Goal: Information Seeking & Learning: Find specific fact

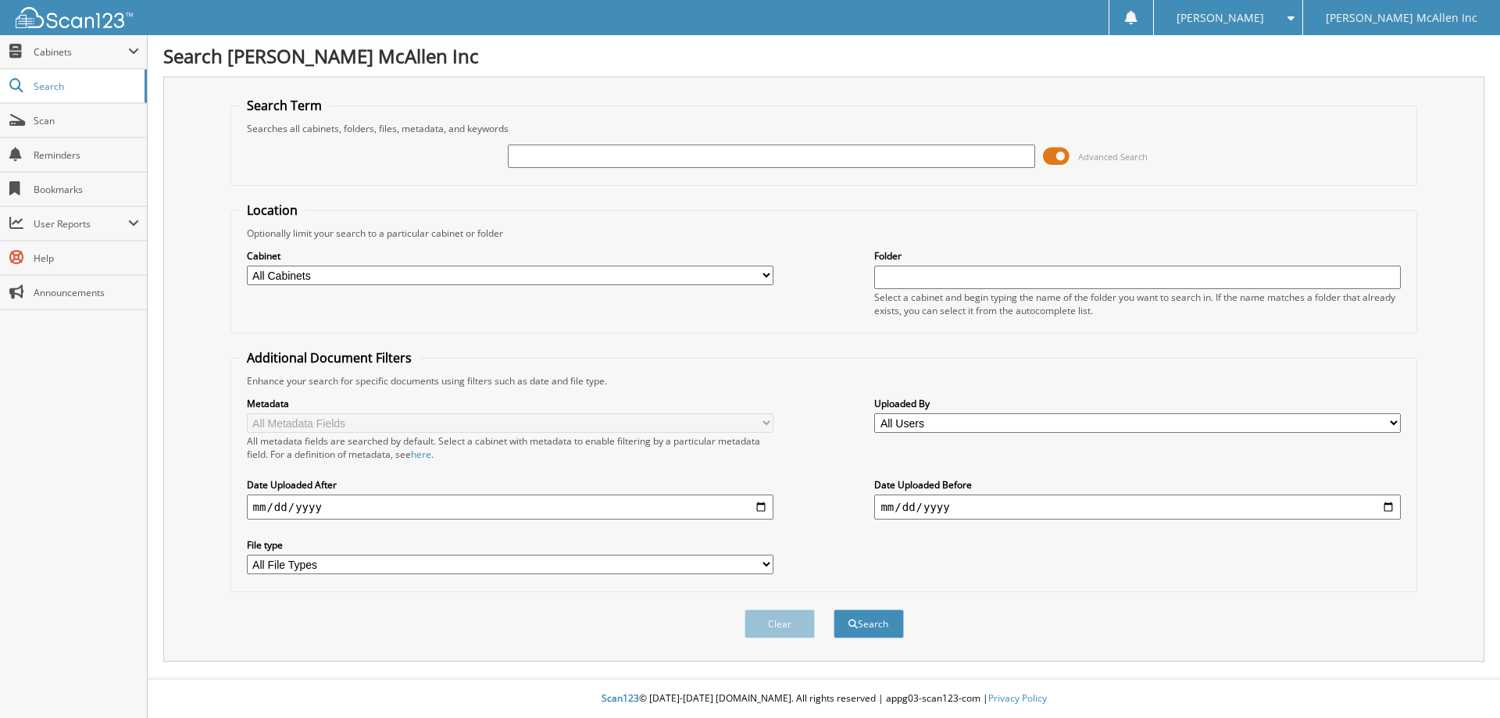
click at [856, 153] on input "text" at bounding box center [771, 156] width 527 height 23
type input "775363"
click at [834, 609] on button "Search" at bounding box center [869, 623] width 70 height 29
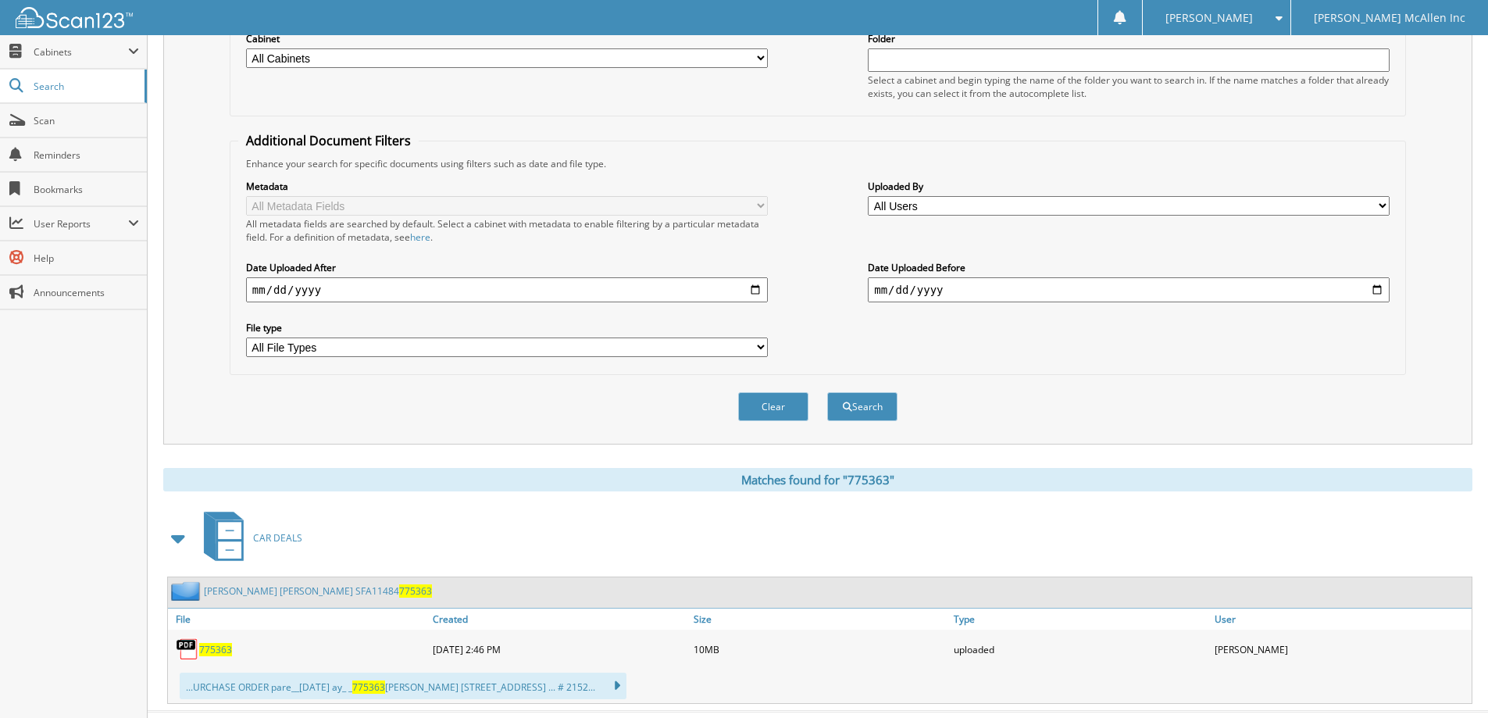
scroll to position [251, 0]
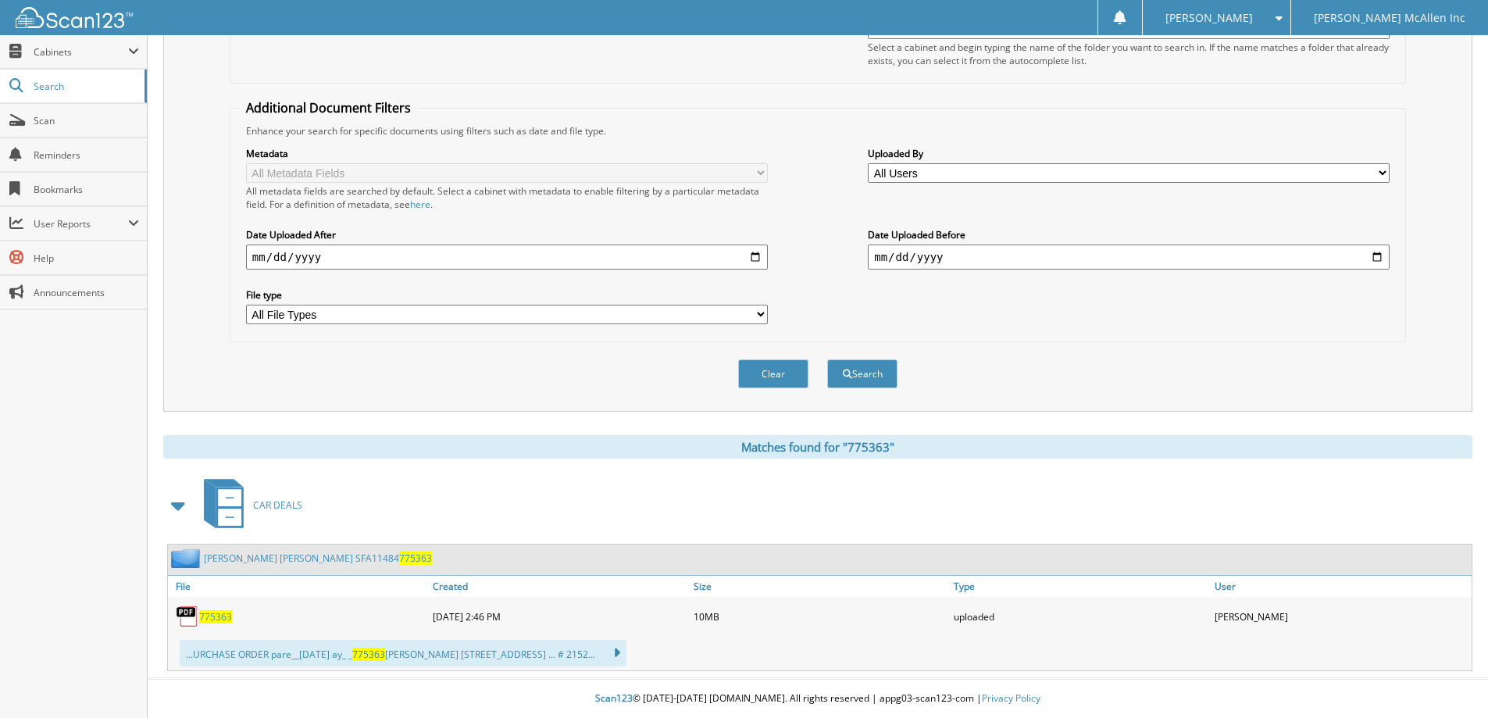
click at [219, 616] on span "775363" at bounding box center [215, 616] width 33 height 13
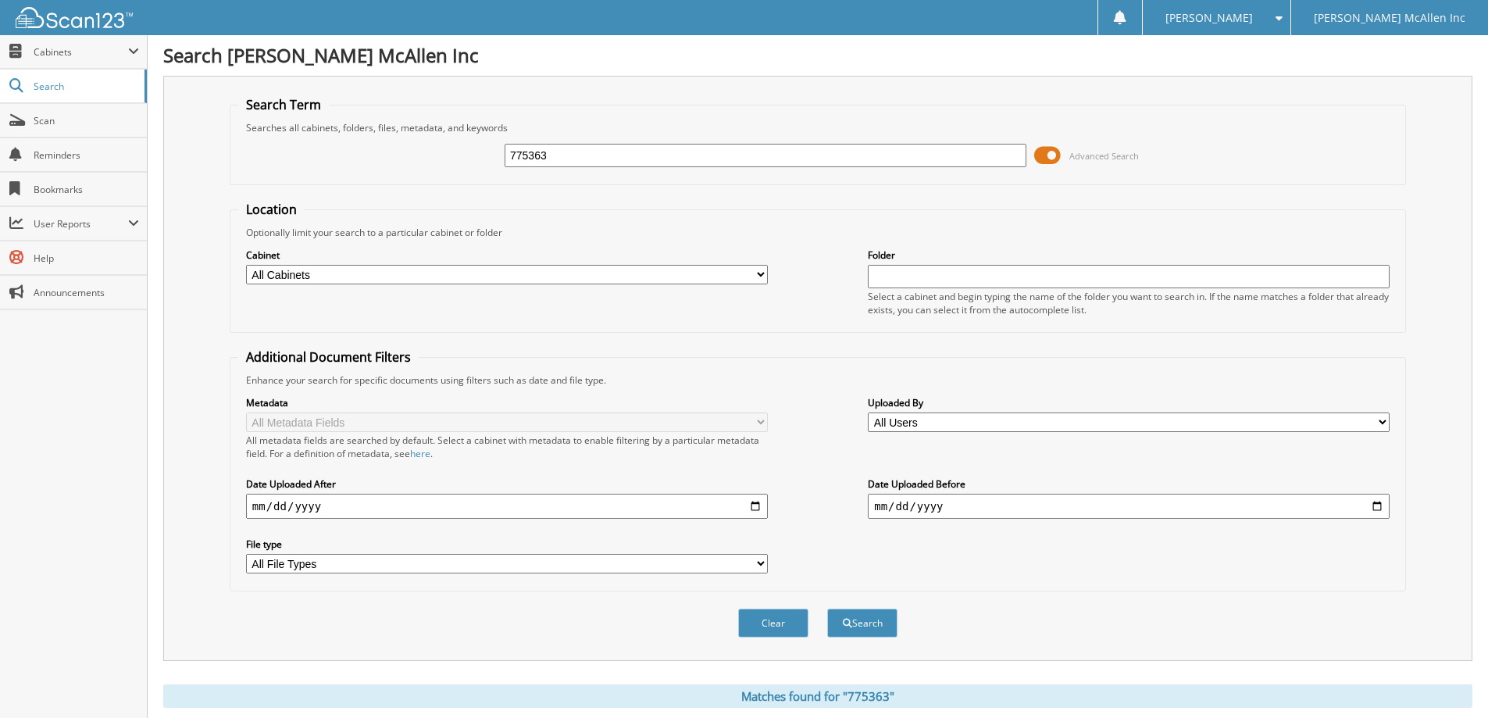
scroll to position [0, 0]
drag, startPoint x: 566, startPoint y: 158, endPoint x: 477, endPoint y: 154, distance: 89.1
click at [476, 156] on div "775363 Advanced Search" at bounding box center [817, 156] width 1159 height 42
type input "775801"
click at [827, 609] on button "Search" at bounding box center [862, 623] width 70 height 29
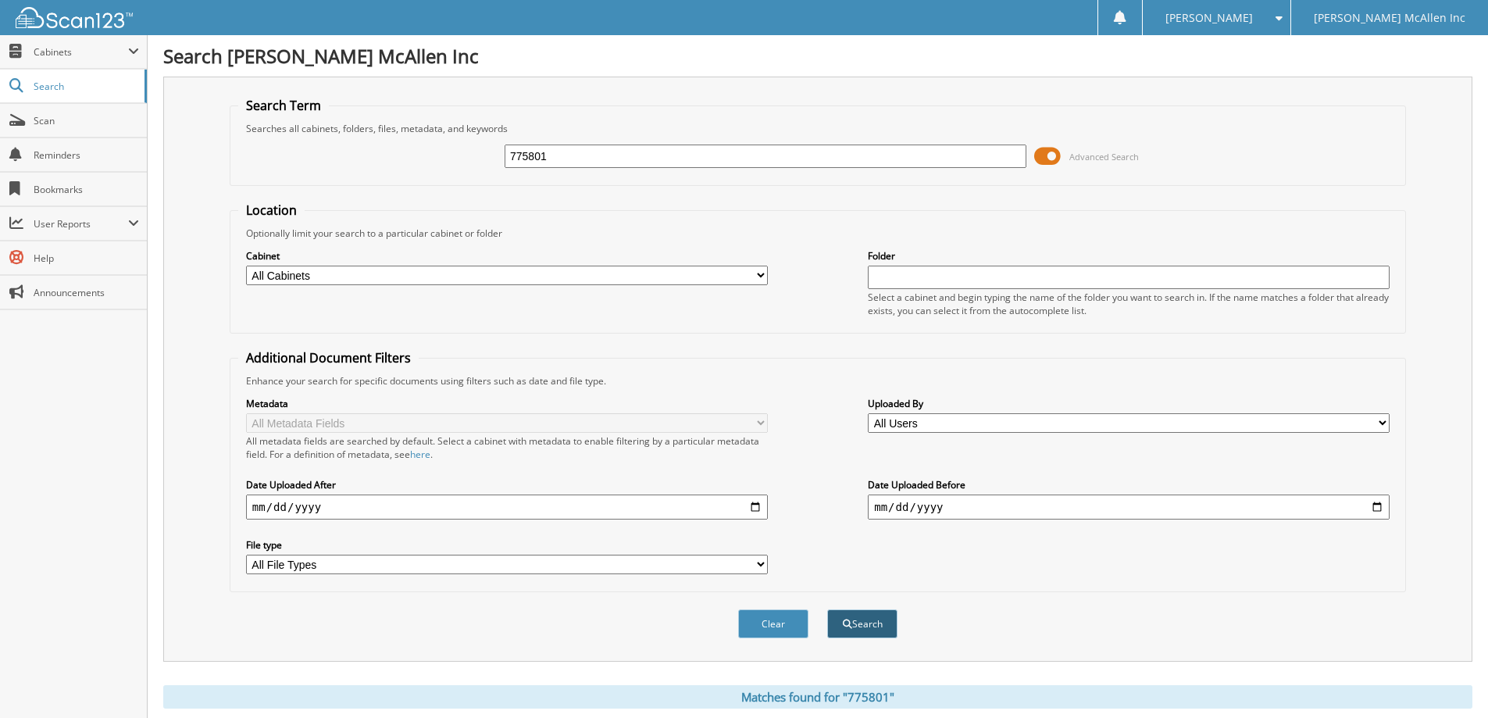
click at [859, 627] on button "Search" at bounding box center [862, 623] width 70 height 29
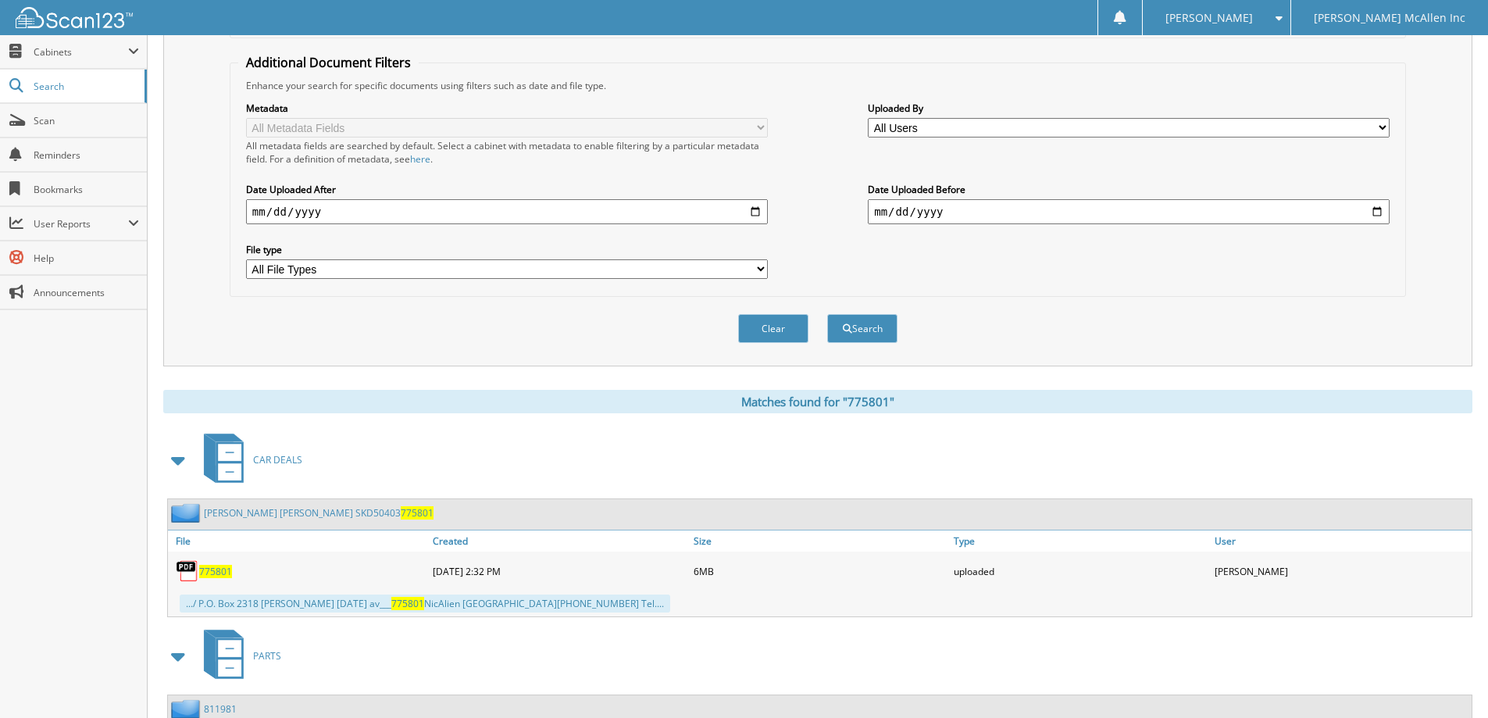
scroll to position [438, 0]
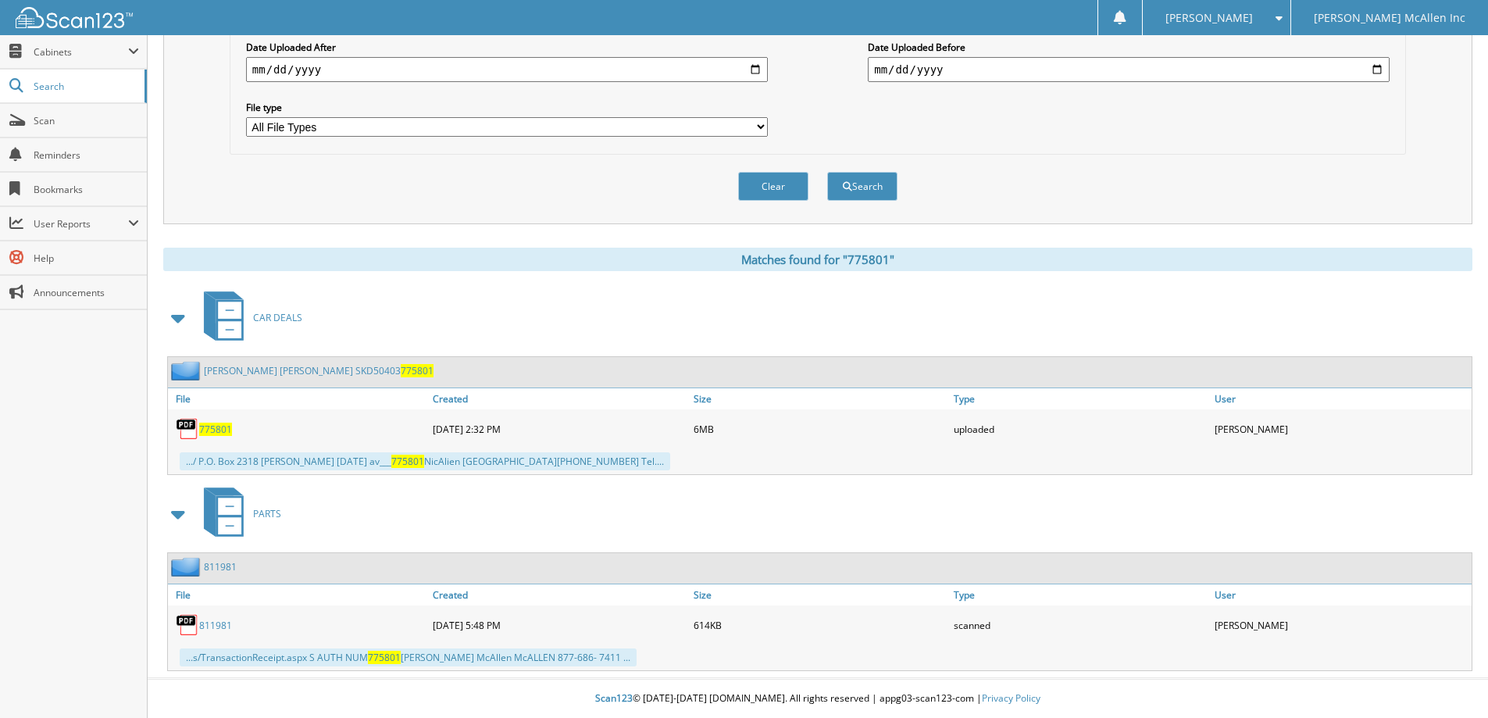
click at [217, 429] on span "775801" at bounding box center [215, 429] width 33 height 13
